Goal: Navigation & Orientation: Find specific page/section

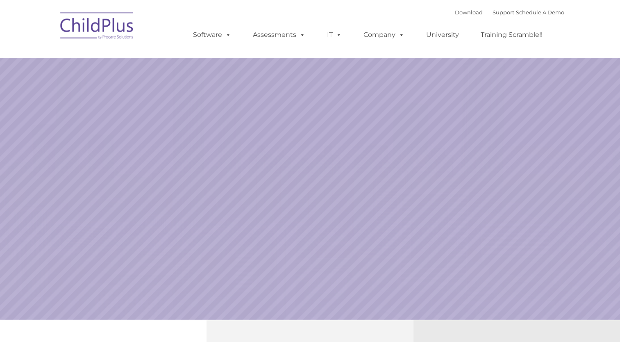
select select "MEDIUM"
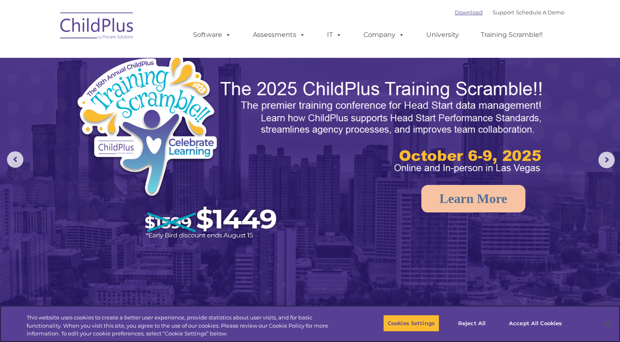
click at [461, 14] on link "Download" at bounding box center [469, 12] width 28 height 7
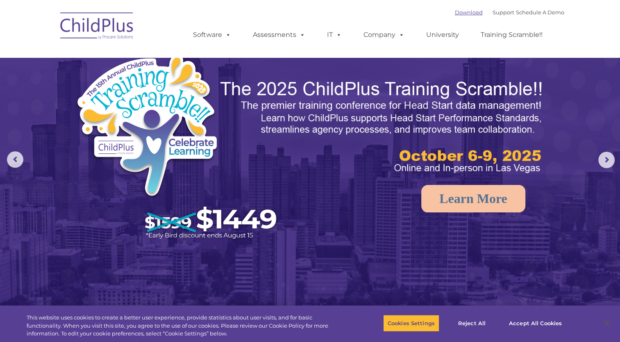
click at [457, 15] on link "Download" at bounding box center [469, 12] width 28 height 7
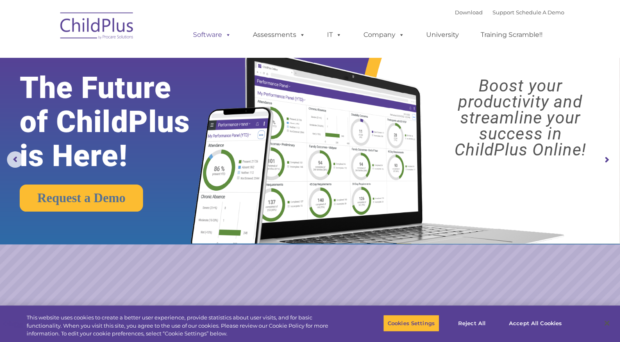
click at [223, 35] on span at bounding box center [226, 35] width 9 height 8
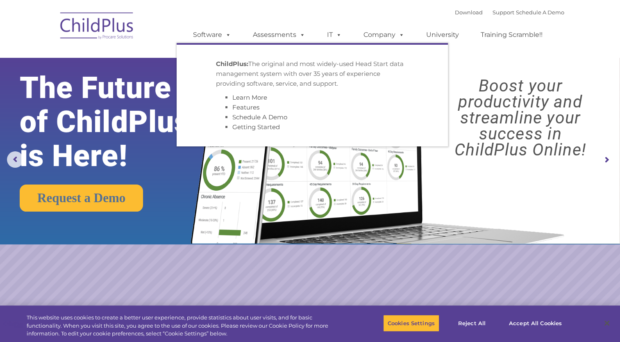
click at [358, 109] on li "Features" at bounding box center [320, 107] width 176 height 10
click at [454, 153] on rs-layer "Boost your productivity and streamline your success in ChildPlus Online!" at bounding box center [520, 118] width 184 height 80
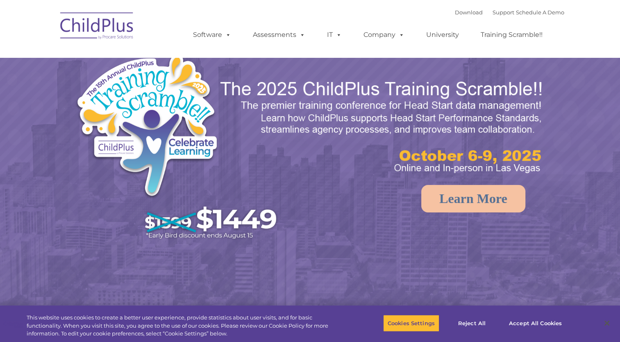
select select "MEDIUM"
